Goal: Information Seeking & Learning: Learn about a topic

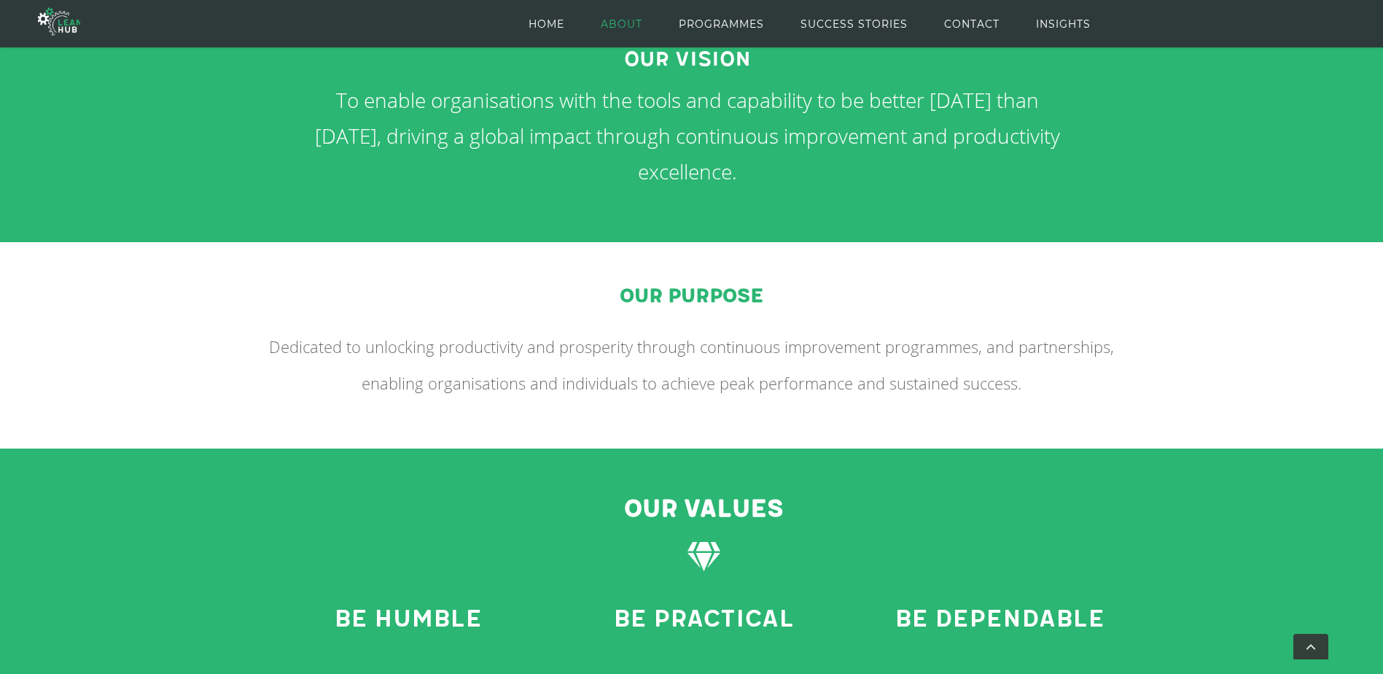
scroll to position [948, 0]
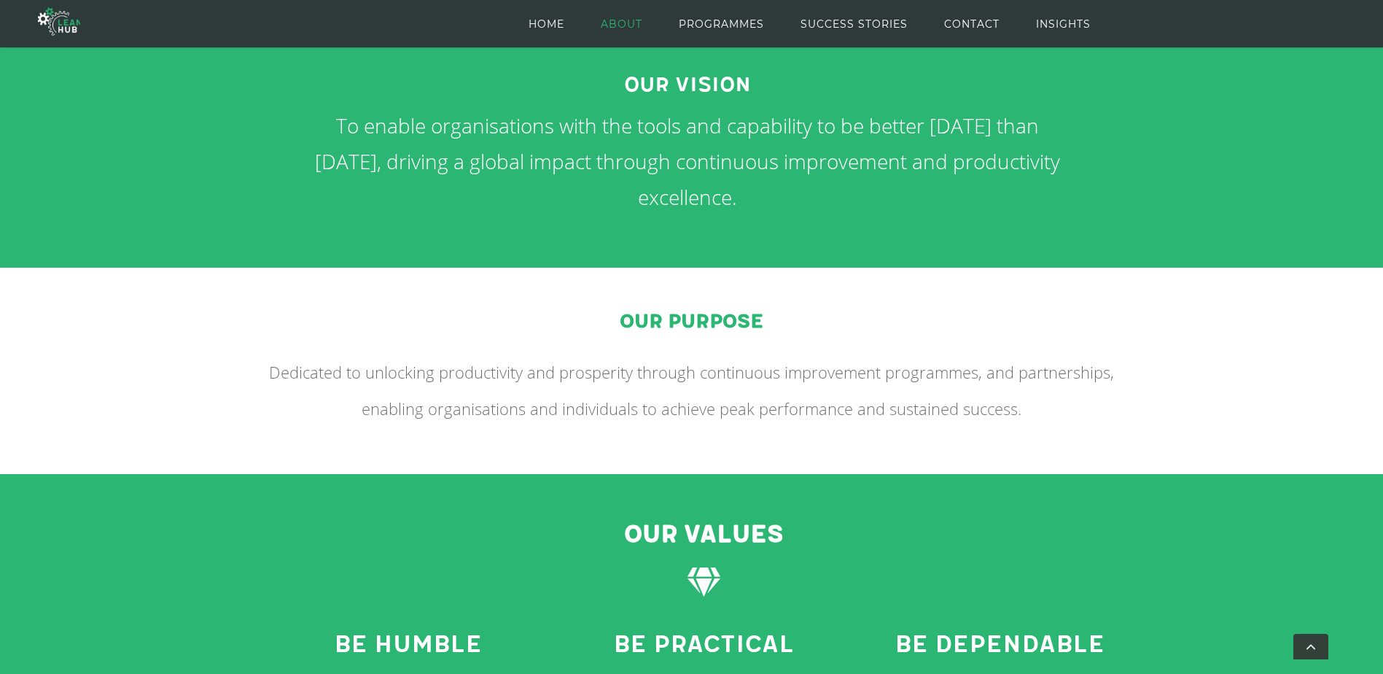
click at [911, 29] on li "SUCCESS STORIES" at bounding box center [873, 23] width 144 height 47
click at [899, 25] on span "SUCCESS STORIES" at bounding box center [854, 24] width 107 height 66
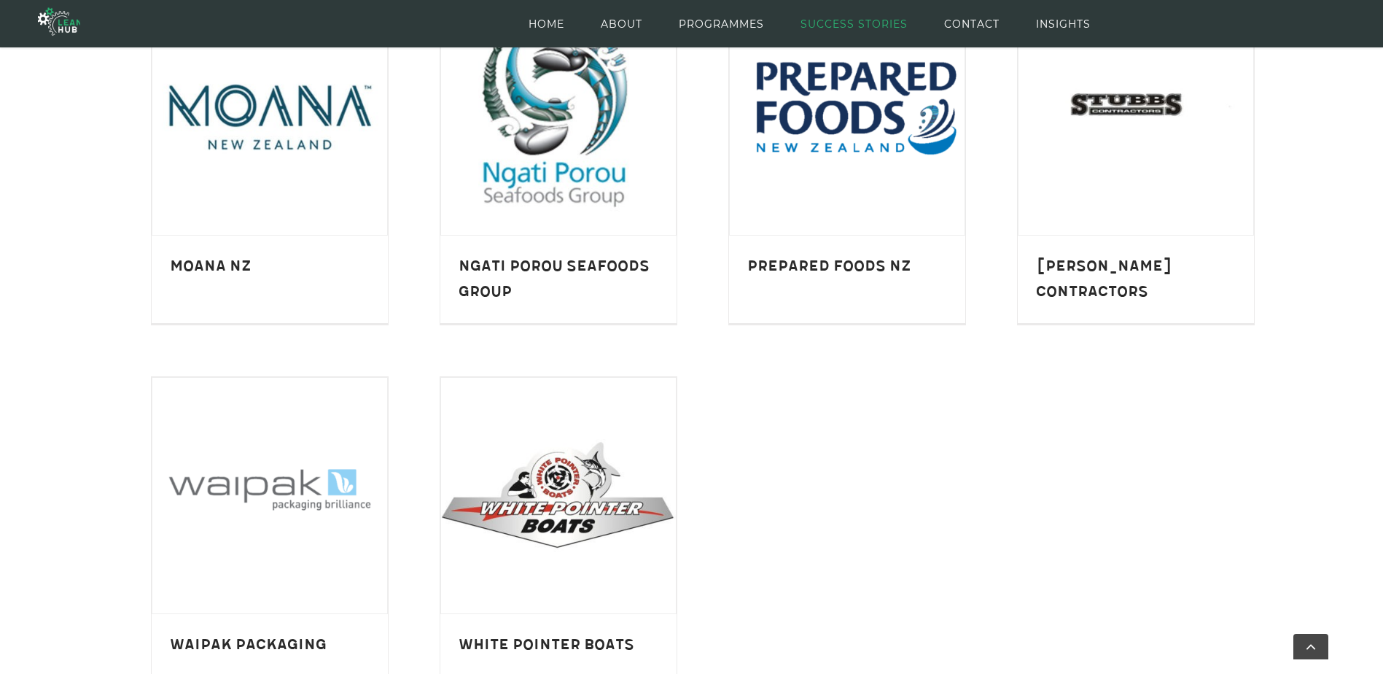
scroll to position [1167, 0]
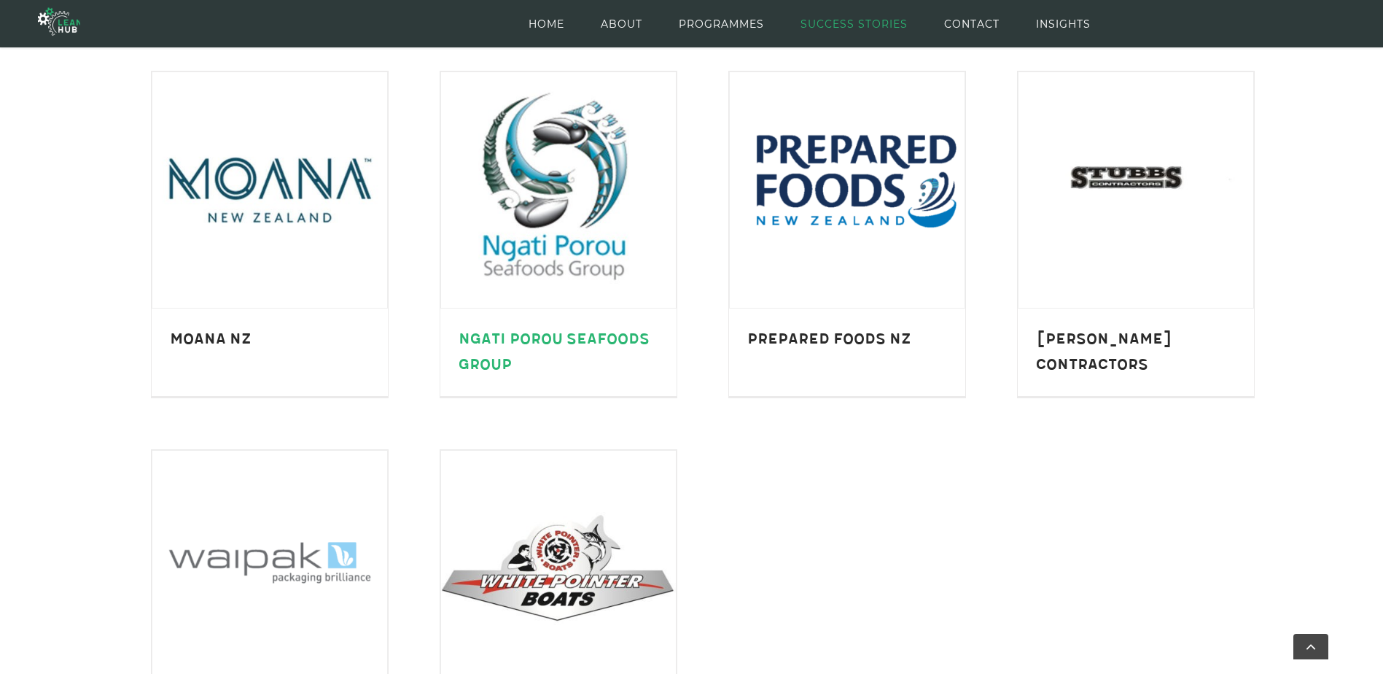
click at [607, 334] on link "Ngati Porou Seafoods Group" at bounding box center [554, 351] width 191 height 43
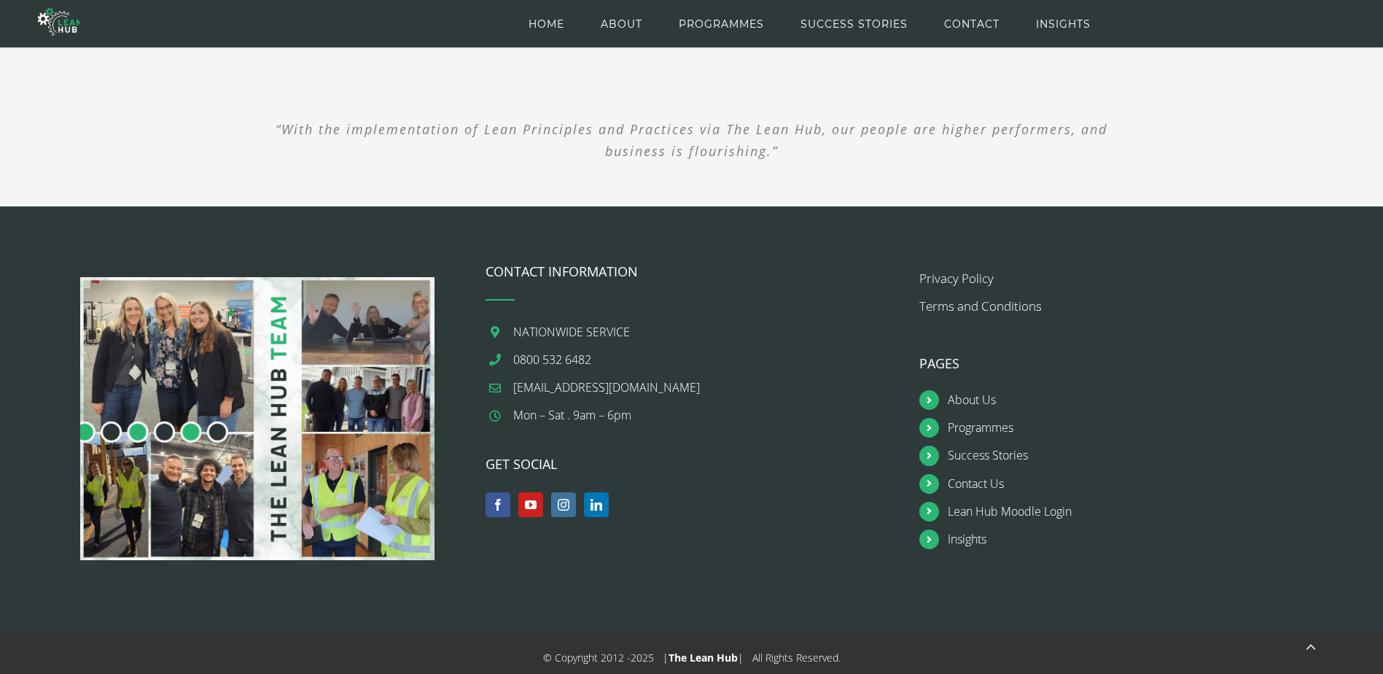
scroll to position [1362, 0]
